Goal: Task Accomplishment & Management: Use online tool/utility

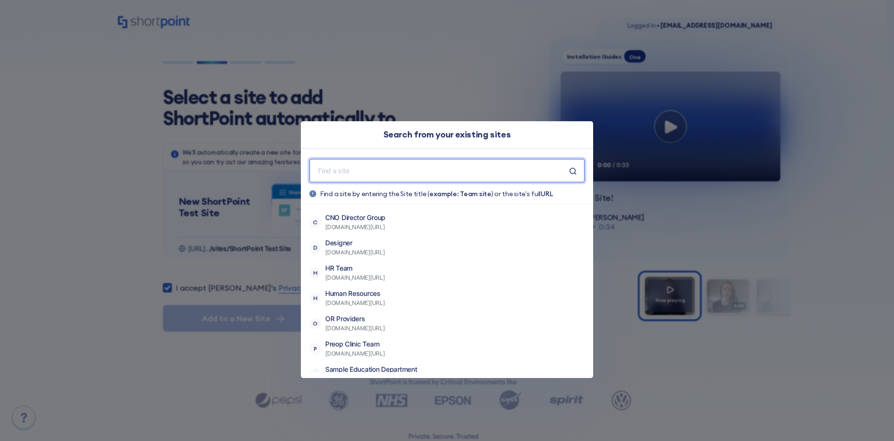
click at [440, 168] on input "text" at bounding box center [443, 171] width 252 height 12
click at [432, 172] on input "text" at bounding box center [443, 171] width 252 height 12
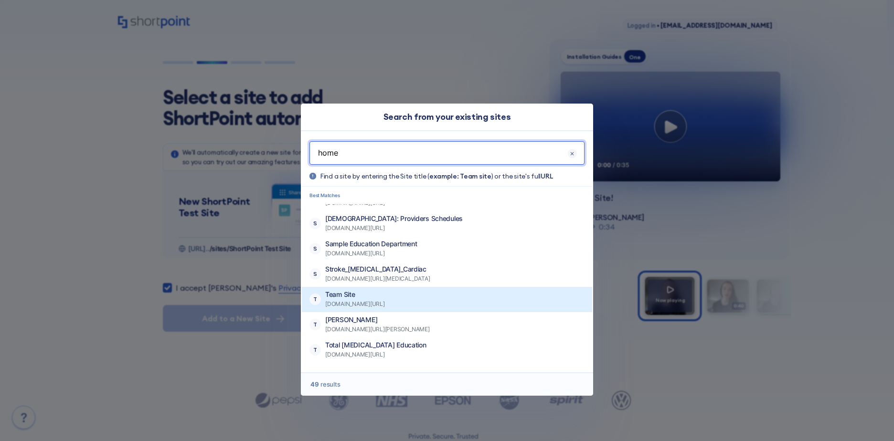
scroll to position [1078, 0]
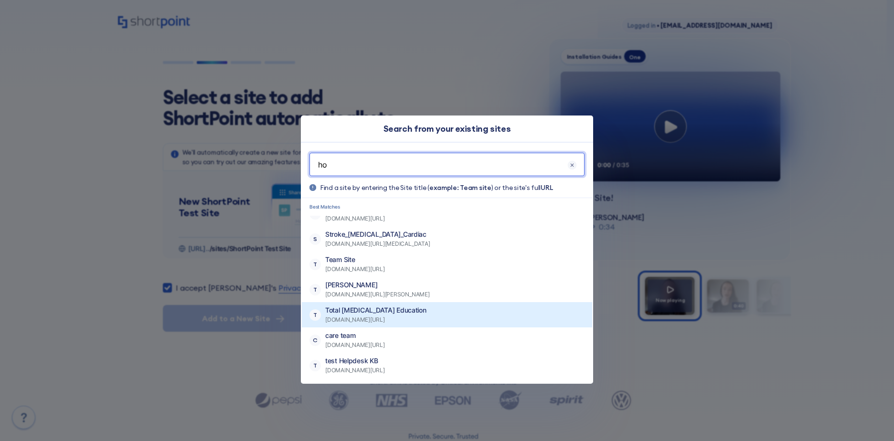
type input "h"
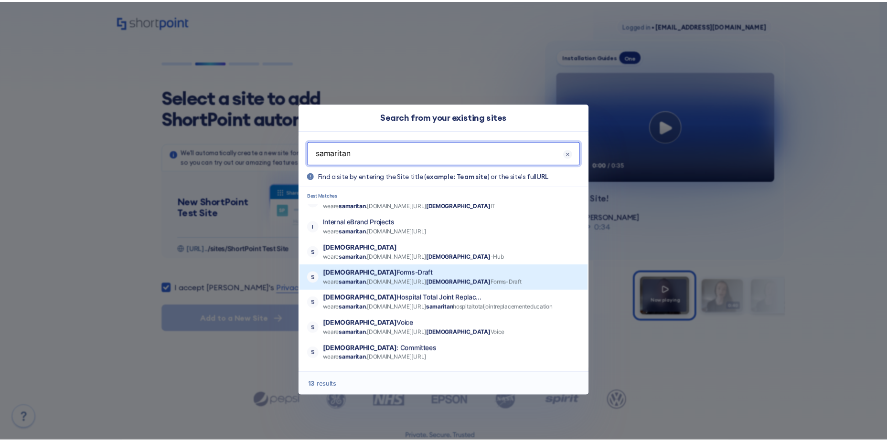
scroll to position [96, 0]
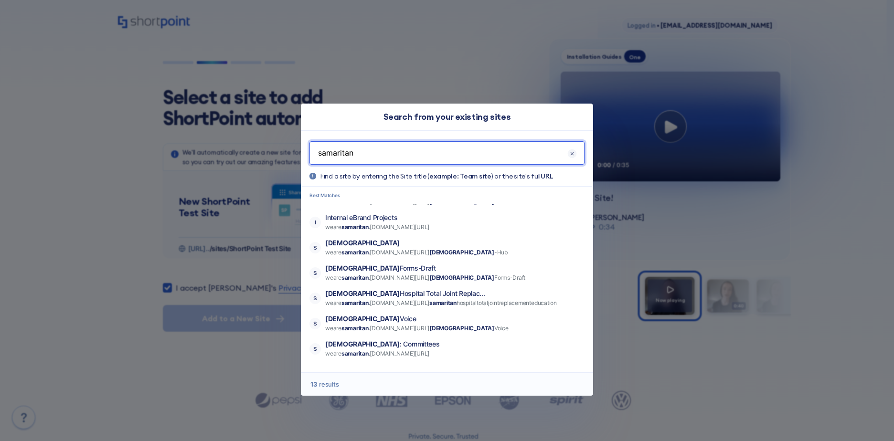
type input "samaritan"
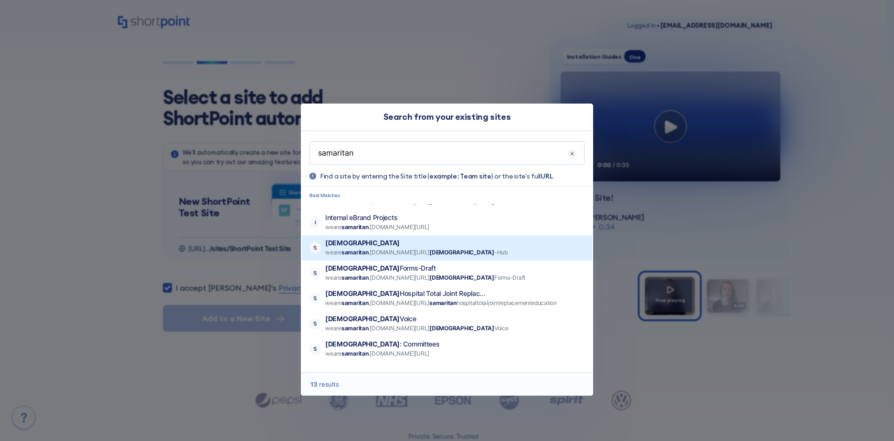
click at [481, 252] on button "S [DEMOGRAPHIC_DATA] weare samaritan .[DOMAIN_NAME][URL] Samaritan -Hub" at bounding box center [447, 248] width 290 height 25
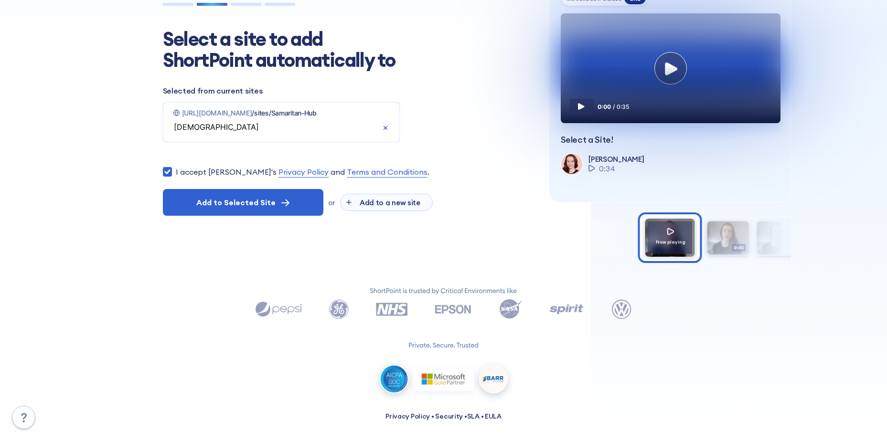
scroll to position [61, 0]
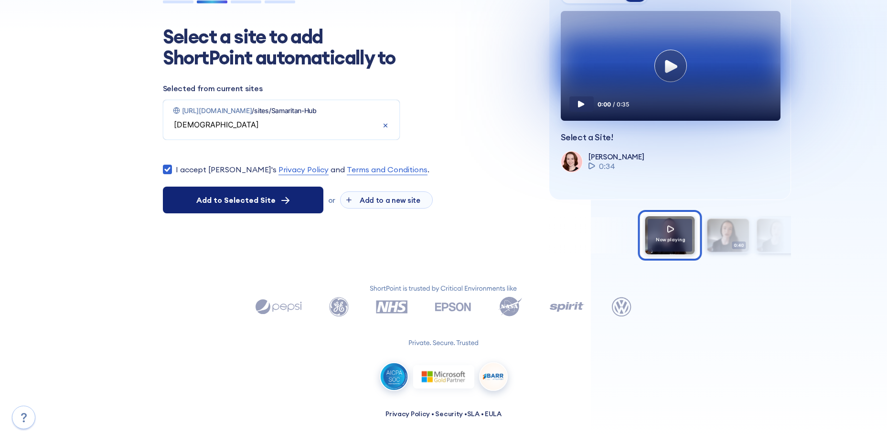
click at [282, 201] on icon at bounding box center [285, 201] width 7 height 0
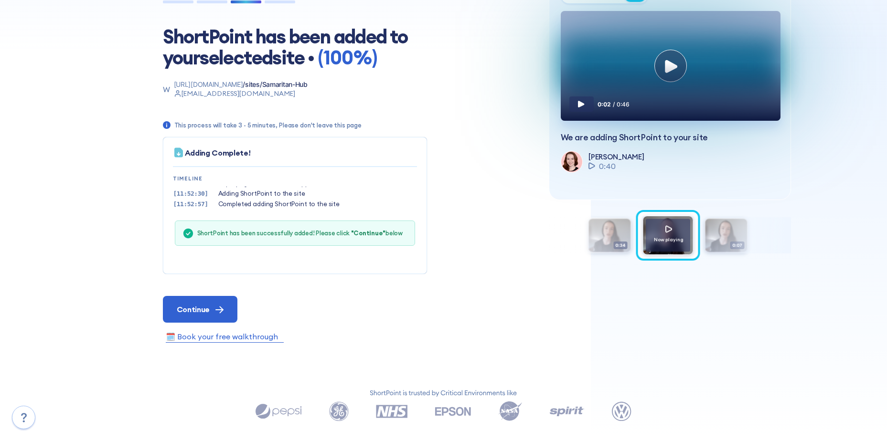
scroll to position [29, 0]
